Goal: Information Seeking & Learning: Learn about a topic

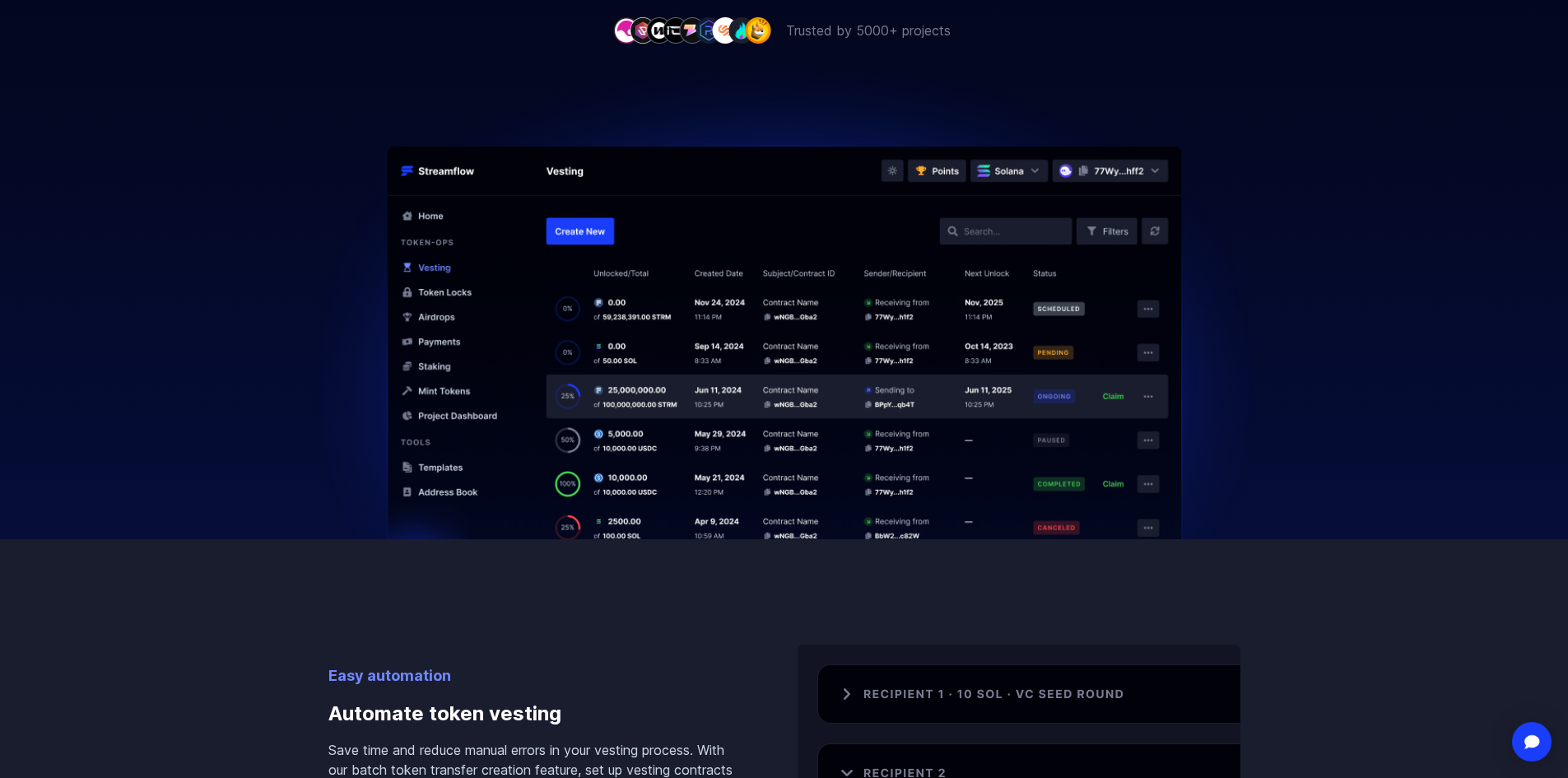
scroll to position [576, 0]
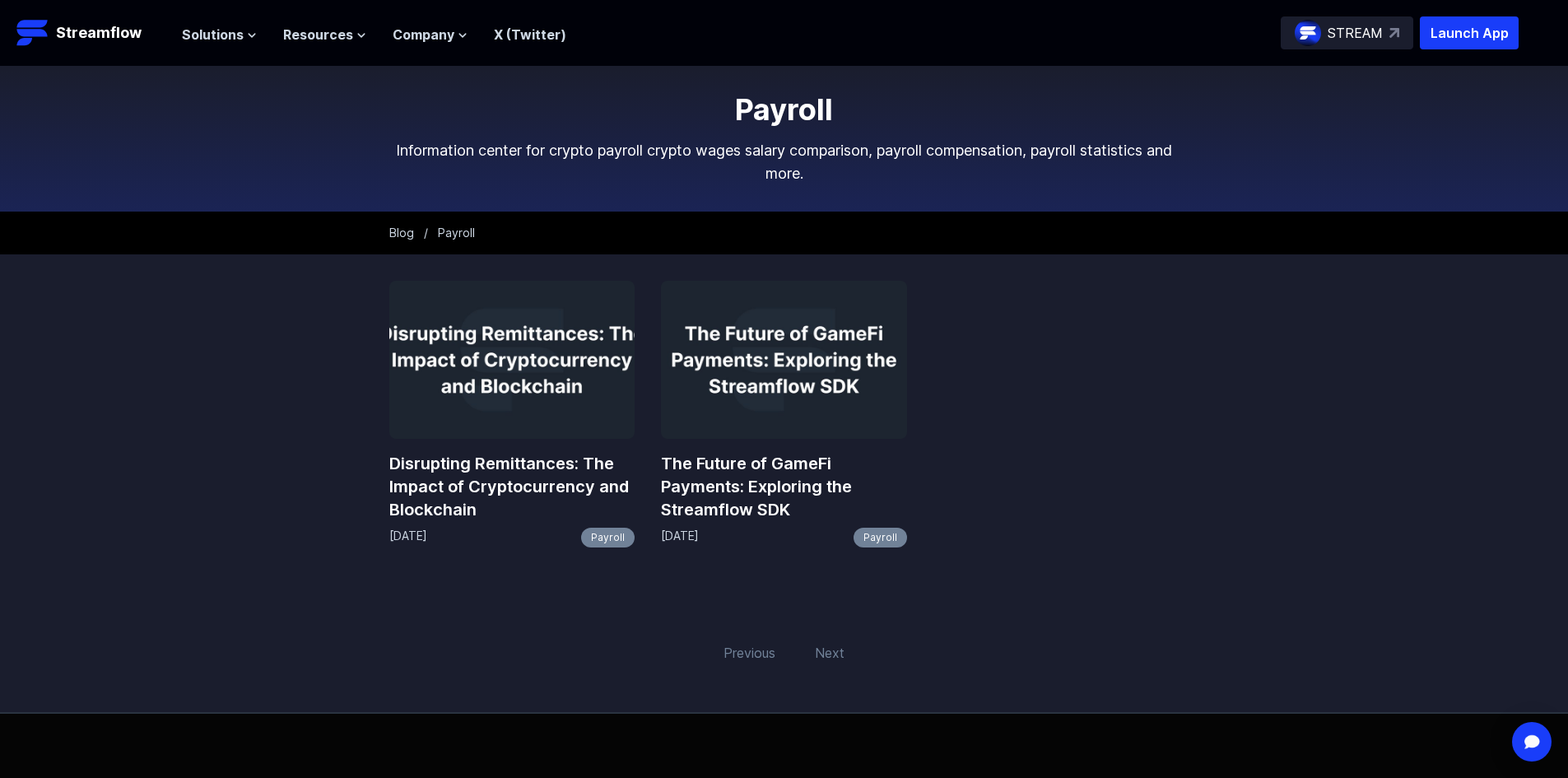
scroll to position [82, 0]
